Goal: Find specific page/section: Find specific page/section

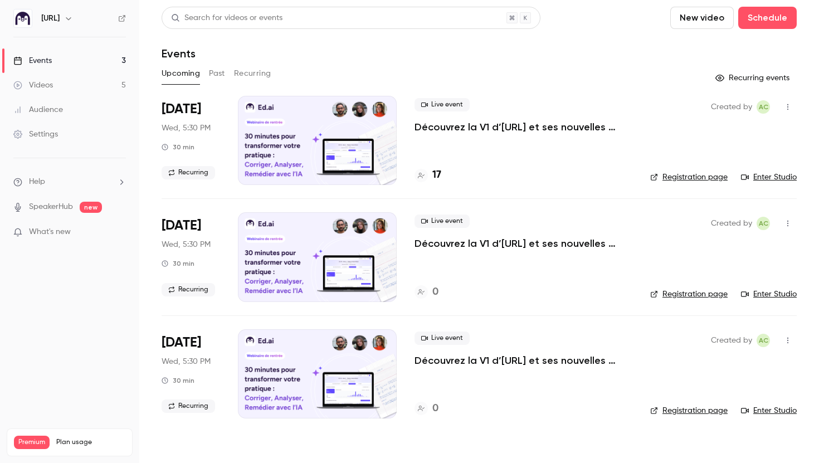
click at [493, 125] on p "Découvrez la V1 d’[URL] et ses nouvelles fonctionnalités !" at bounding box center [523, 126] width 218 height 13
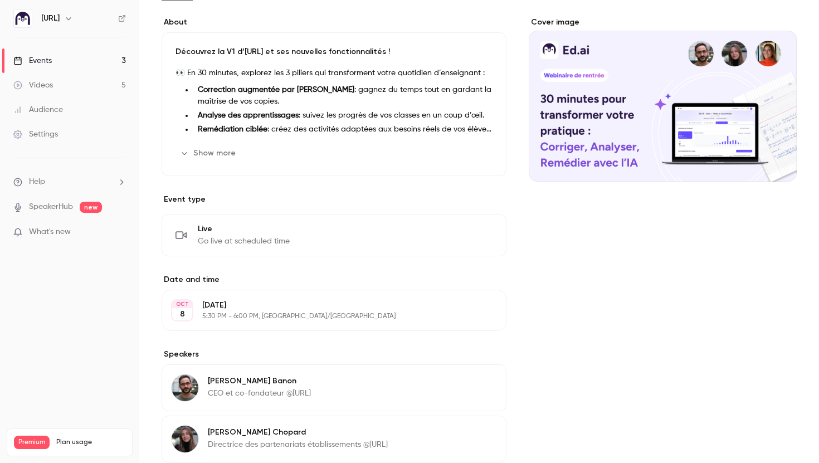
scroll to position [32, 0]
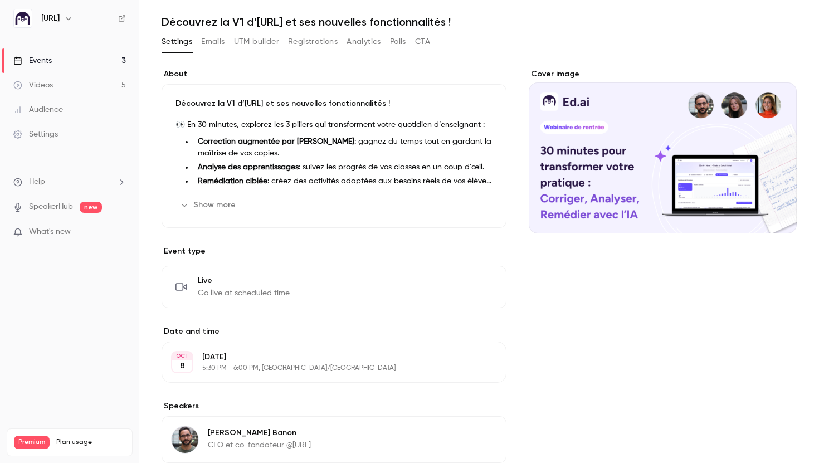
click at [224, 204] on button "Show more" at bounding box center [208, 205] width 67 height 18
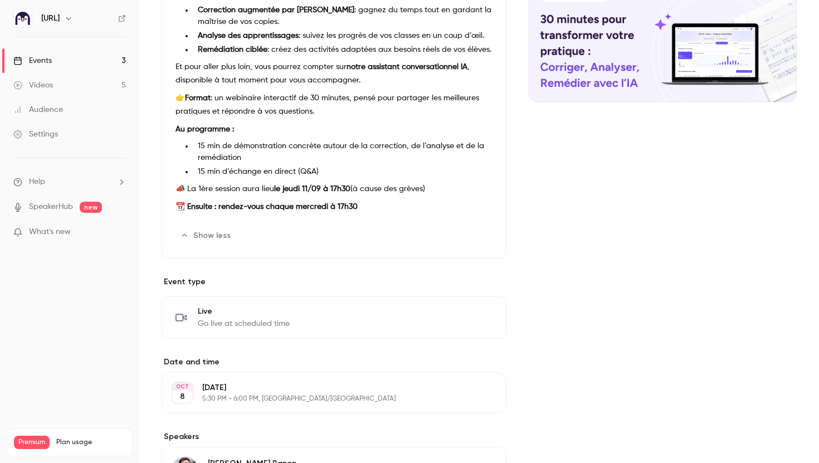
scroll to position [170, 0]
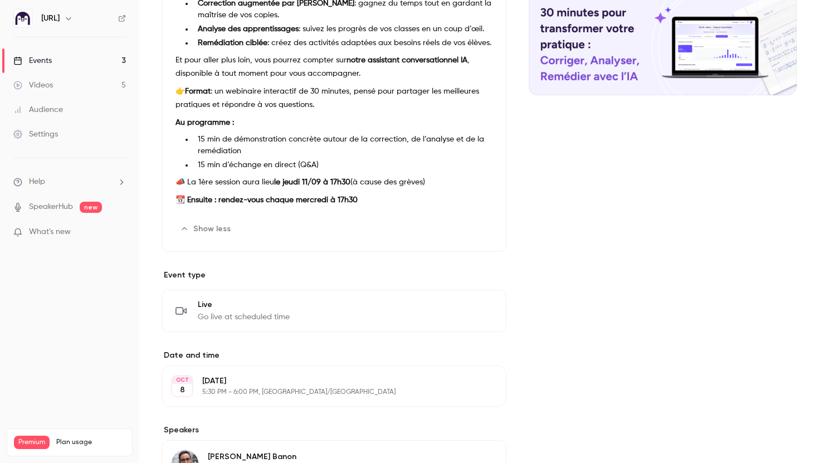
click at [266, 314] on span "Go live at scheduled time" at bounding box center [244, 316] width 92 height 11
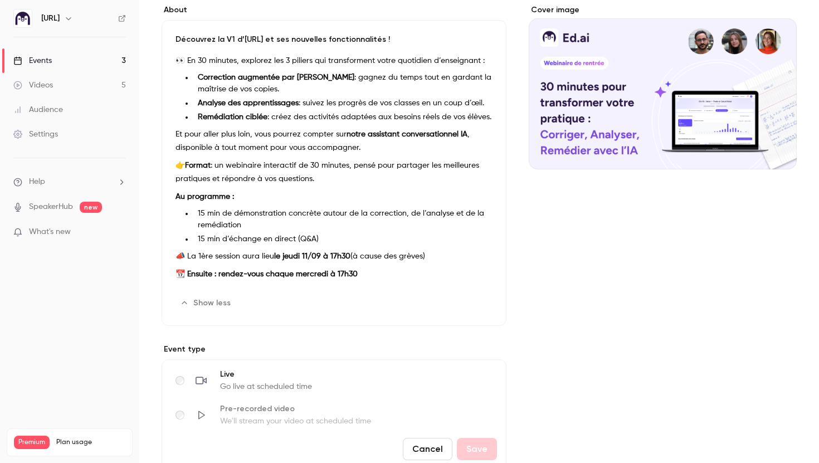
scroll to position [0, 0]
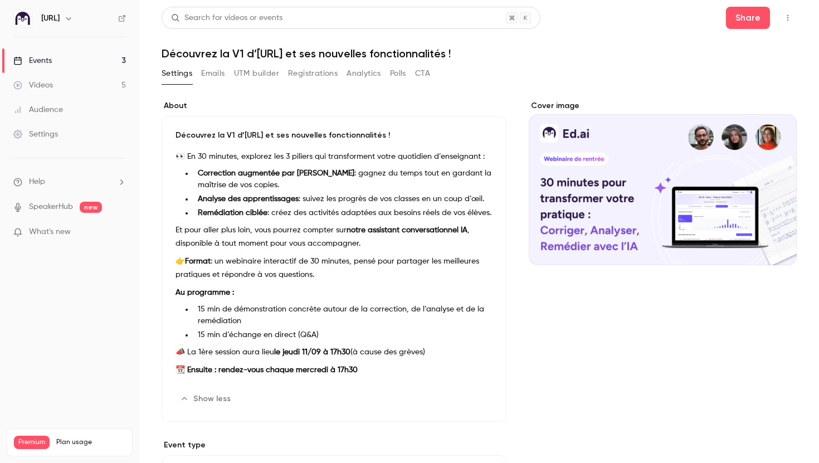
click at [222, 73] on button "Emails" at bounding box center [212, 74] width 23 height 18
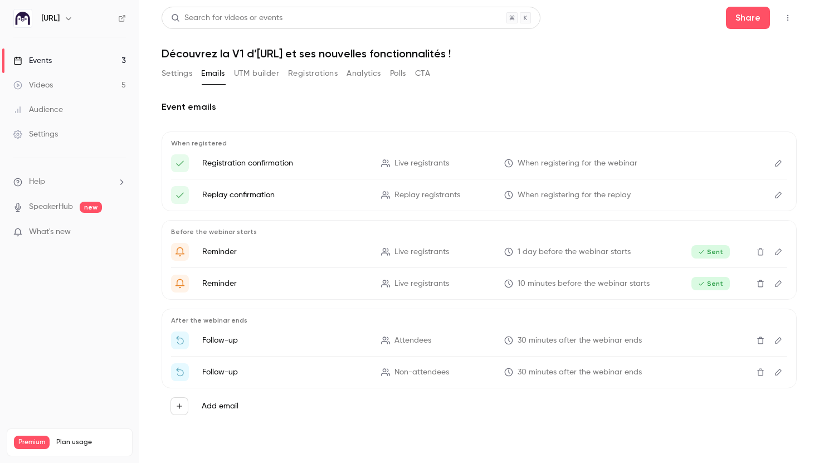
click at [262, 76] on button "UTM builder" at bounding box center [256, 74] width 45 height 18
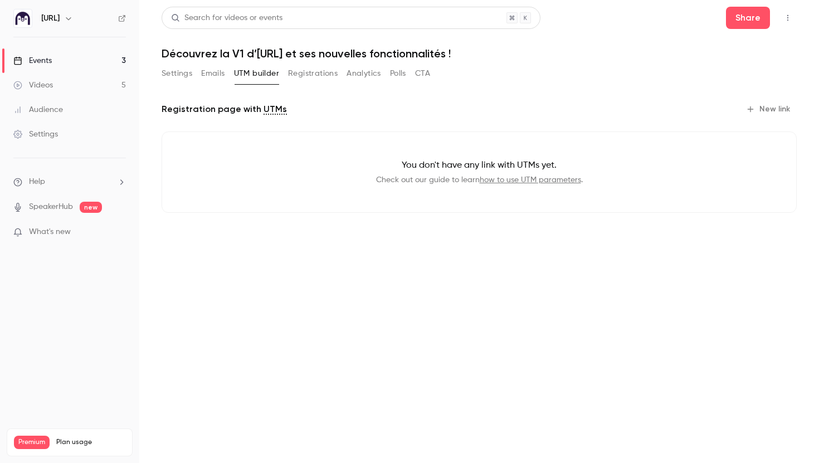
click at [309, 76] on button "Registrations" at bounding box center [313, 74] width 50 height 18
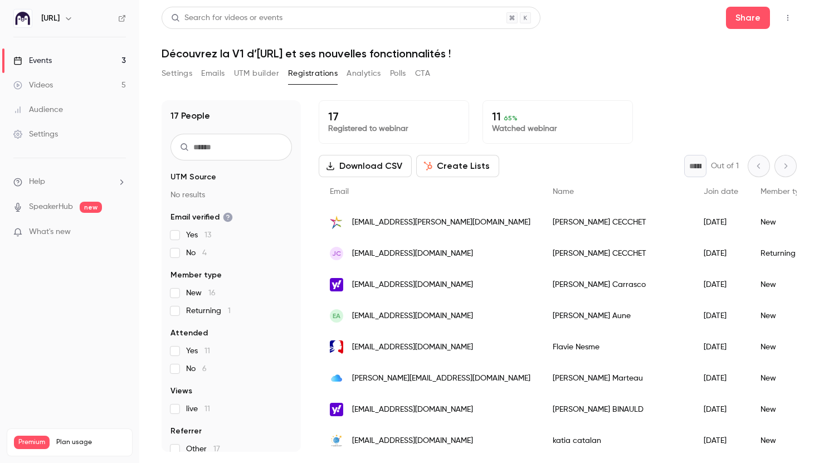
click at [357, 77] on button "Analytics" at bounding box center [363, 74] width 35 height 18
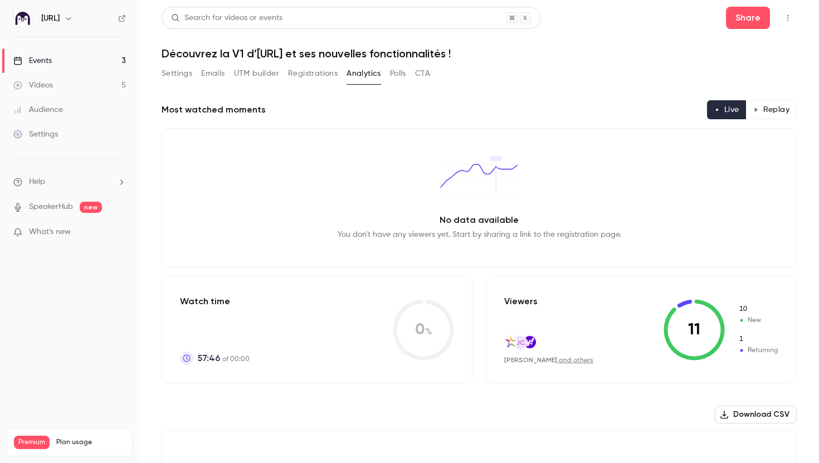
click at [429, 75] on button "CTA" at bounding box center [422, 74] width 15 height 18
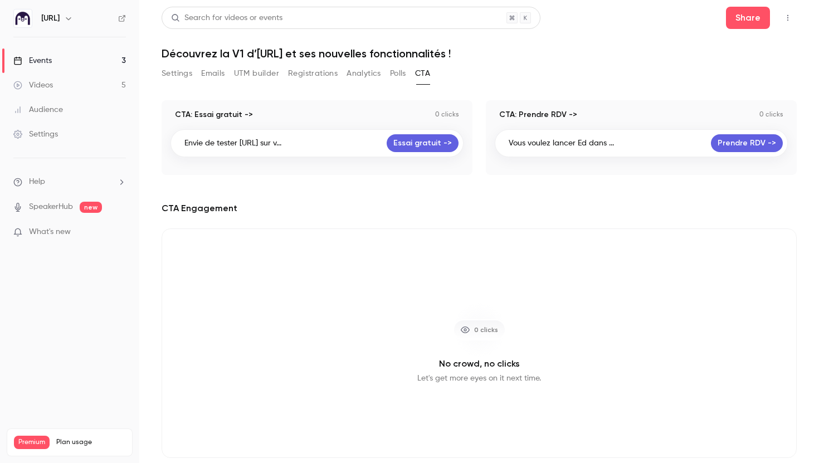
click at [397, 75] on button "Polls" at bounding box center [398, 74] width 16 height 18
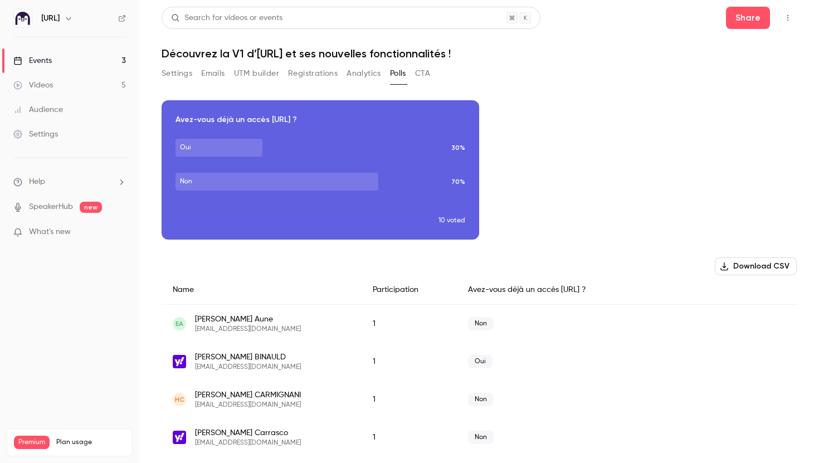
click at [361, 72] on button "Analytics" at bounding box center [363, 74] width 35 height 18
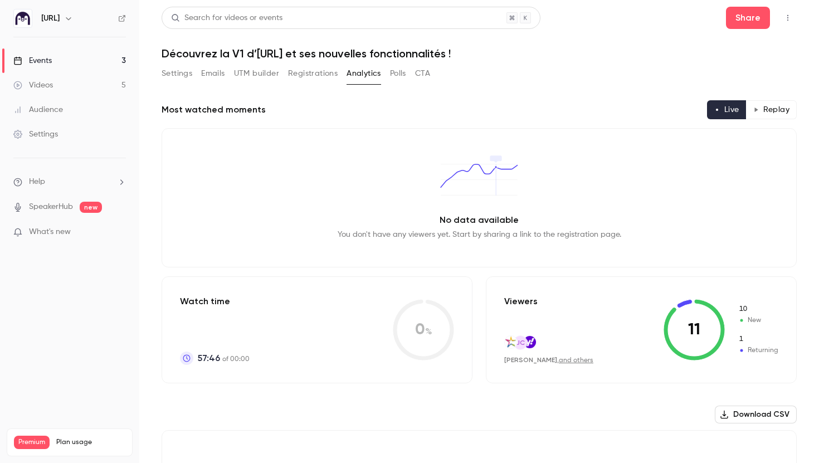
click at [184, 71] on button "Settings" at bounding box center [177, 74] width 31 height 18
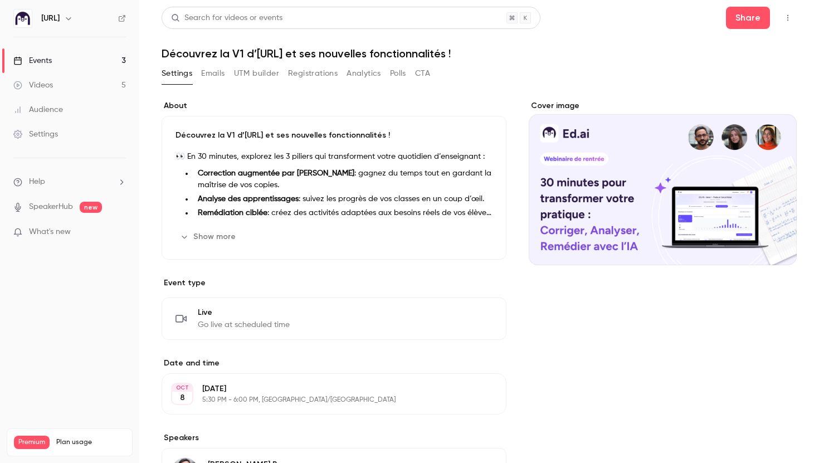
click at [786, 13] on button "button" at bounding box center [788, 18] width 18 height 18
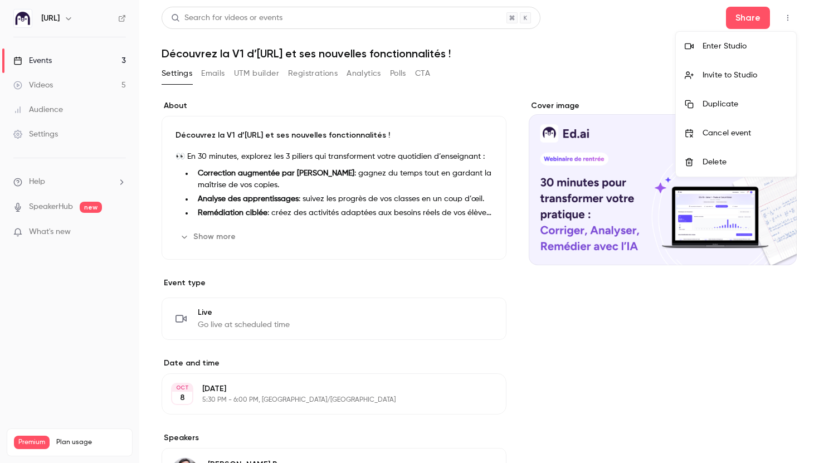
click at [625, 91] on div at bounding box center [409, 231] width 819 height 463
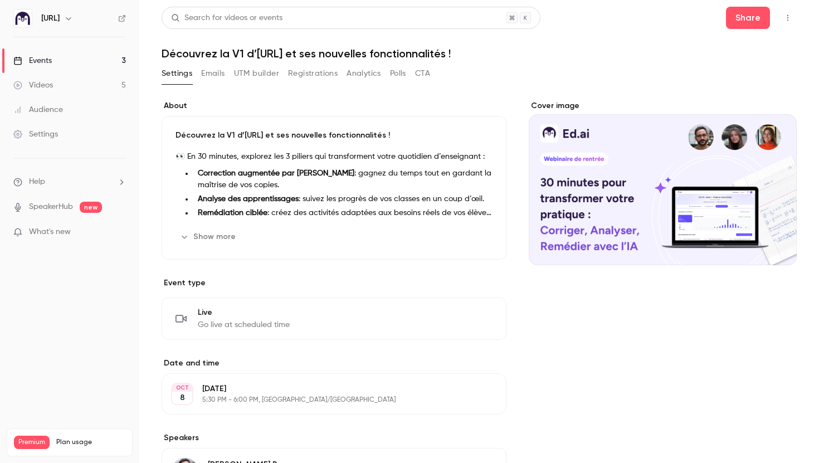
click at [72, 80] on link "Videos 5" at bounding box center [69, 85] width 139 height 25
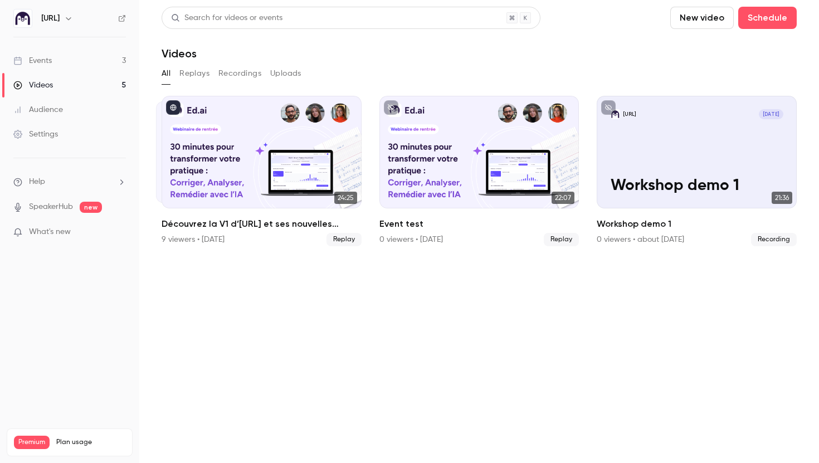
click at [82, 135] on link "Settings" at bounding box center [69, 134] width 139 height 25
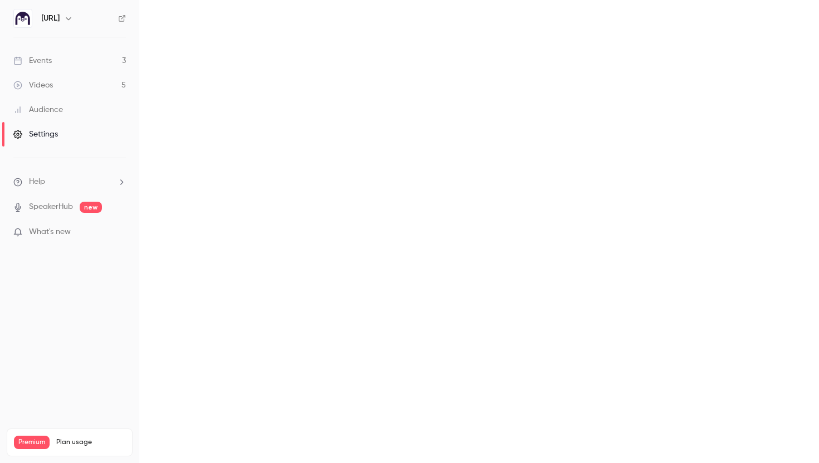
scroll to position [98, 0]
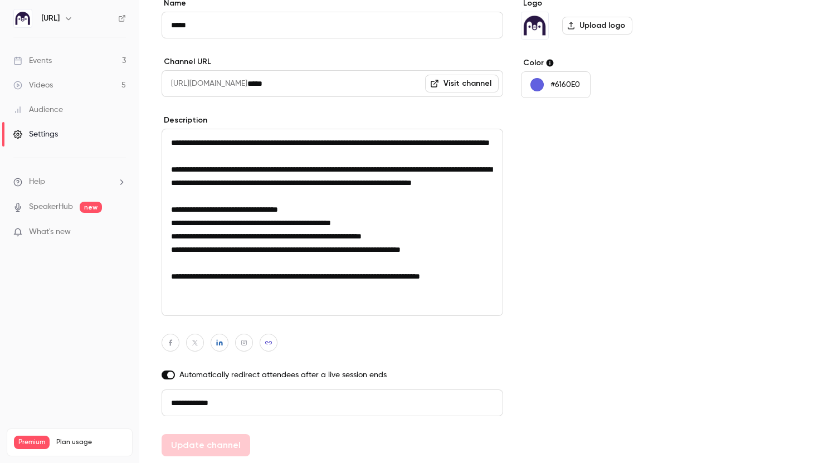
click at [59, 57] on link "Events 3" at bounding box center [69, 60] width 139 height 25
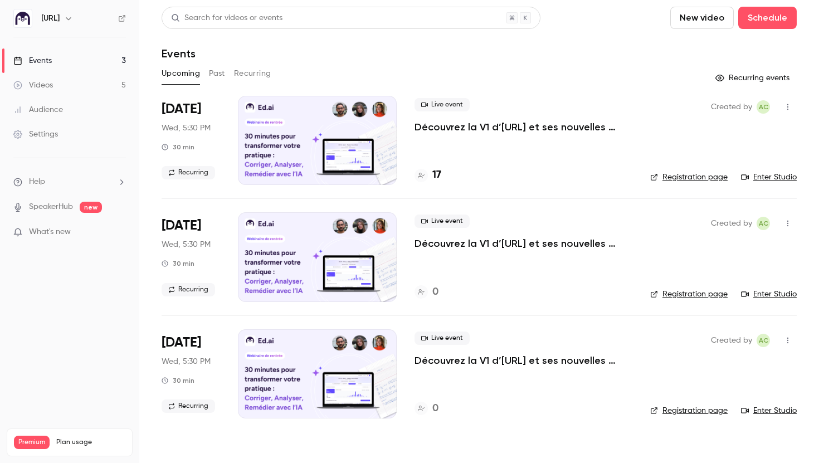
click at [716, 174] on link "Registration page" at bounding box center [688, 177] width 77 height 11
